Goal: Book appointment/travel/reservation

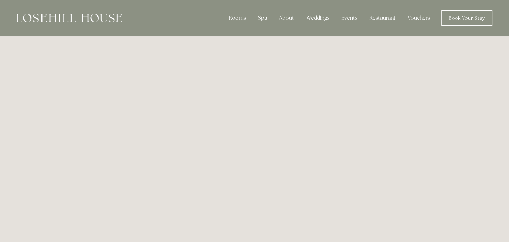
click at [74, 15] on img at bounding box center [69, 18] width 105 height 9
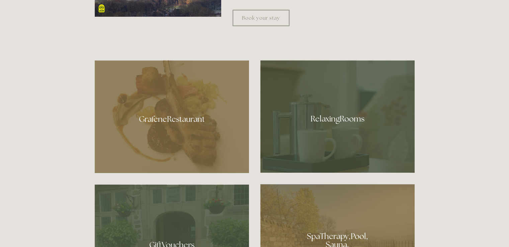
scroll to position [368, 0]
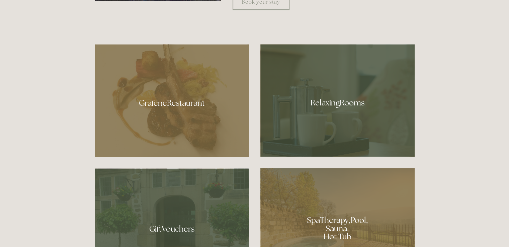
click at [192, 102] on div at bounding box center [172, 100] width 154 height 113
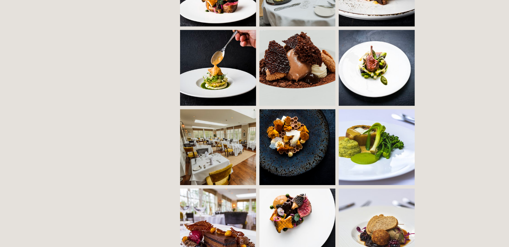
scroll to position [335, 0]
